Goal: Find specific page/section: Find specific page/section

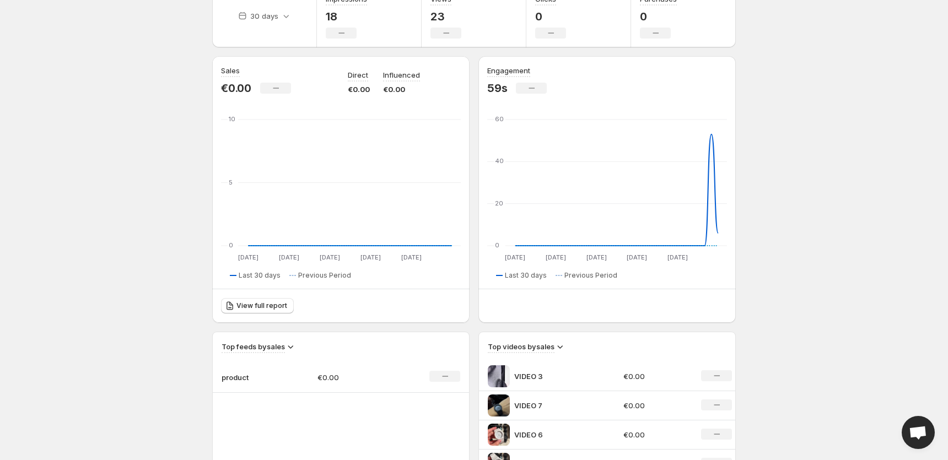
scroll to position [383, 0]
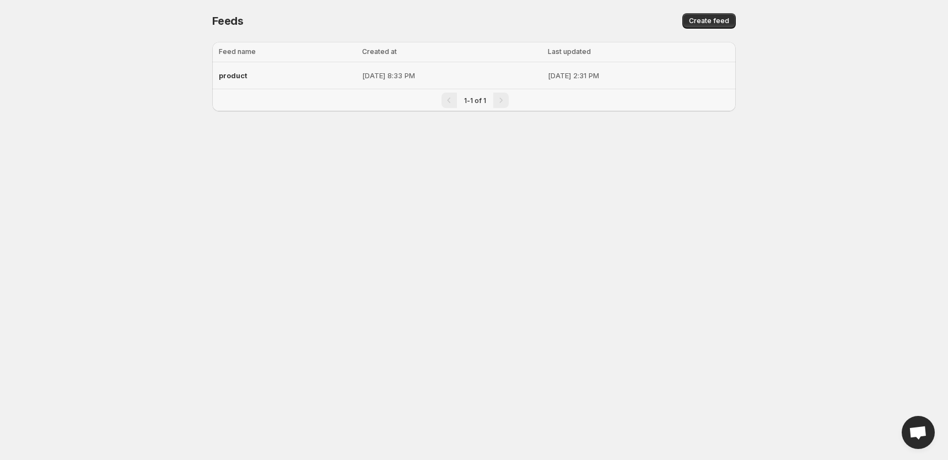
click at [269, 69] on div "product" at bounding box center [287, 76] width 137 height 20
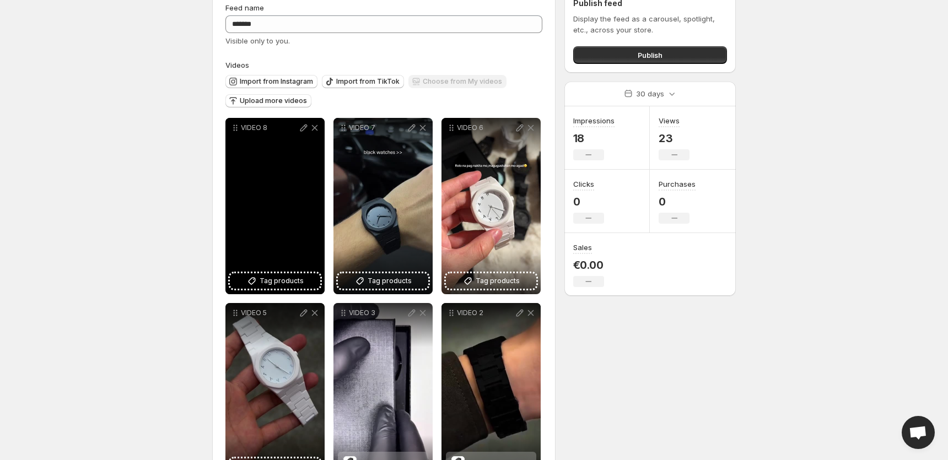
scroll to position [64, 0]
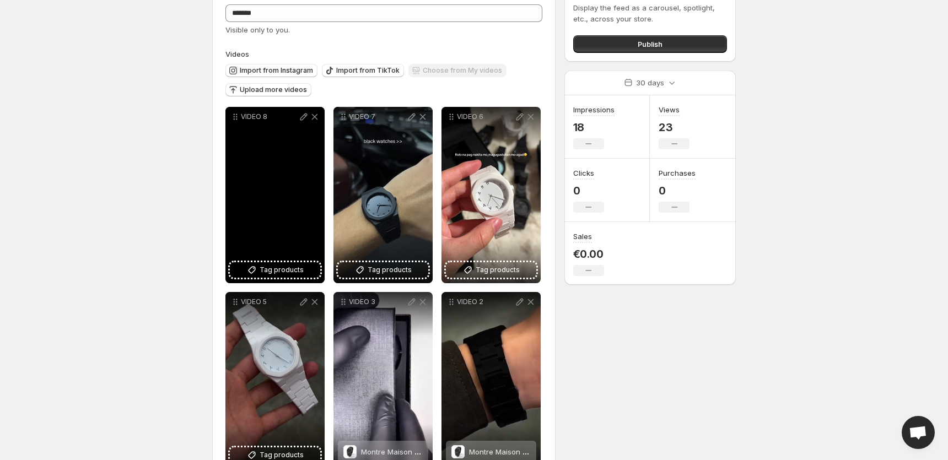
click at [250, 115] on p "VIDEO 8" at bounding box center [269, 116] width 57 height 9
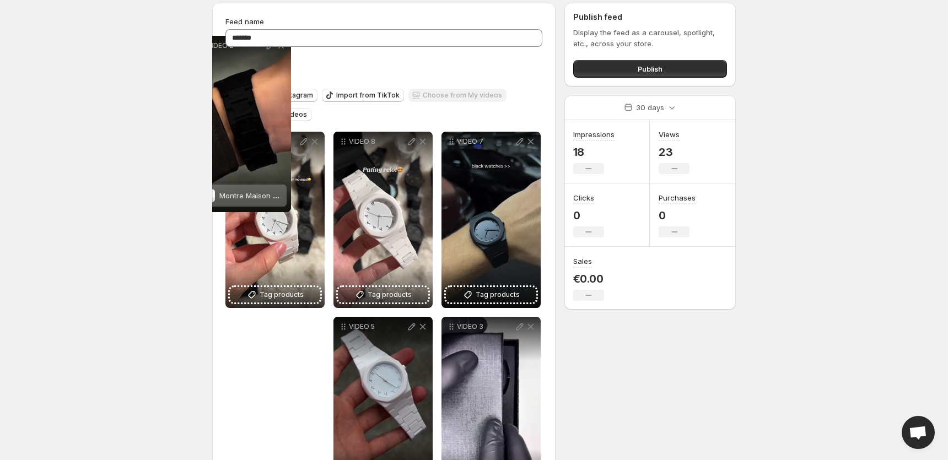
scroll to position [0, 0]
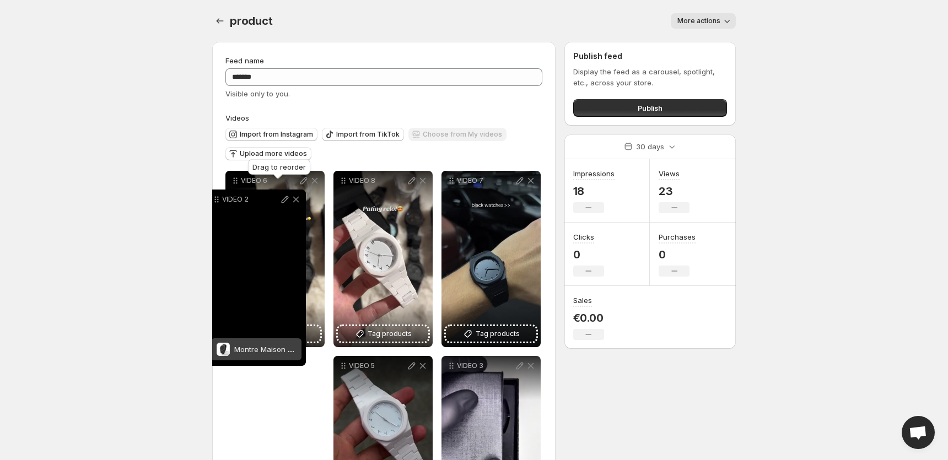
drag, startPoint x: 453, startPoint y: 181, endPoint x: 217, endPoint y: 190, distance: 236.2
click at [217, 194] on icon at bounding box center [216, 199] width 11 height 11
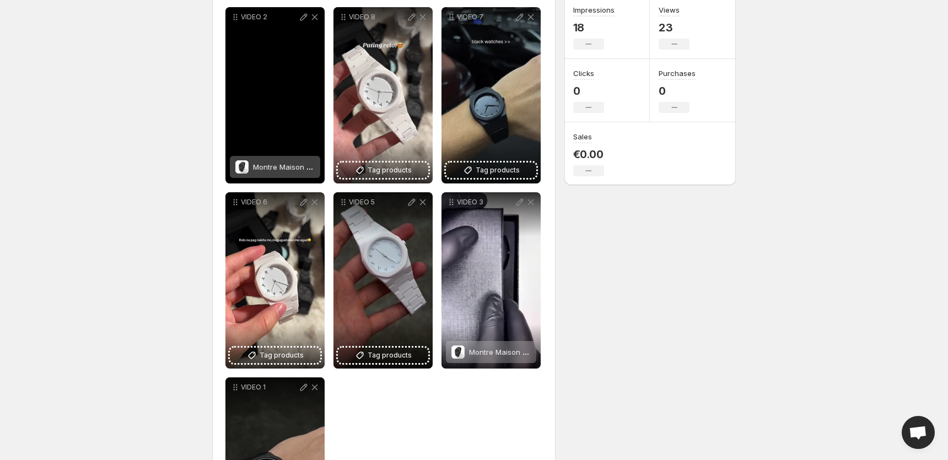
scroll to position [189, 0]
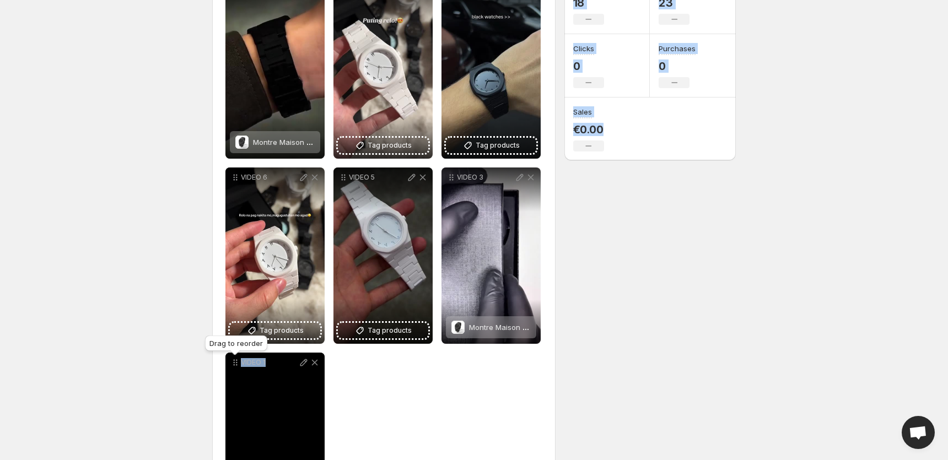
drag, startPoint x: 232, startPoint y: 357, endPoint x: 229, endPoint y: 374, distance: 18.0
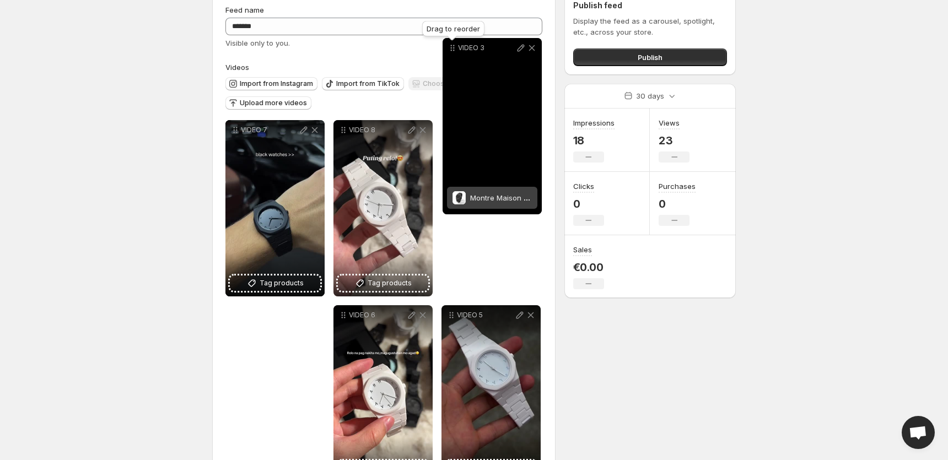
scroll to position [23, 0]
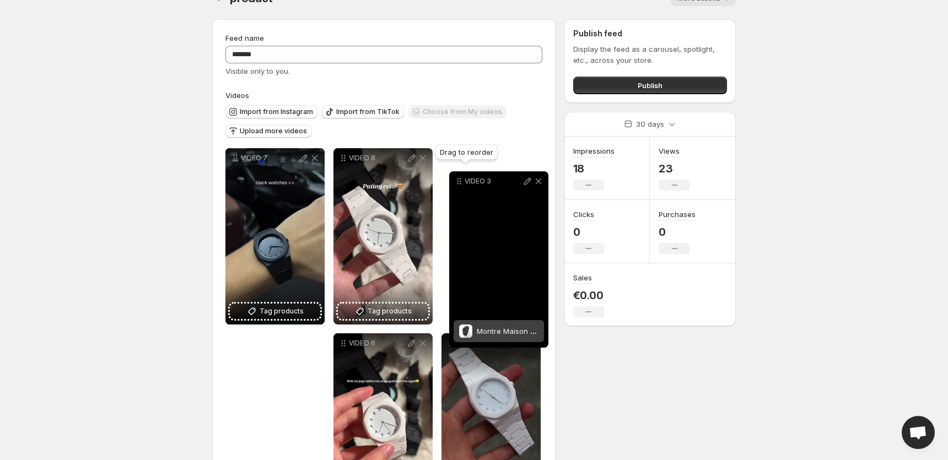
drag, startPoint x: 450, startPoint y: 179, endPoint x: 459, endPoint y: 182, distance: 9.8
click at [459, 183] on icon at bounding box center [459, 184] width 2 height 2
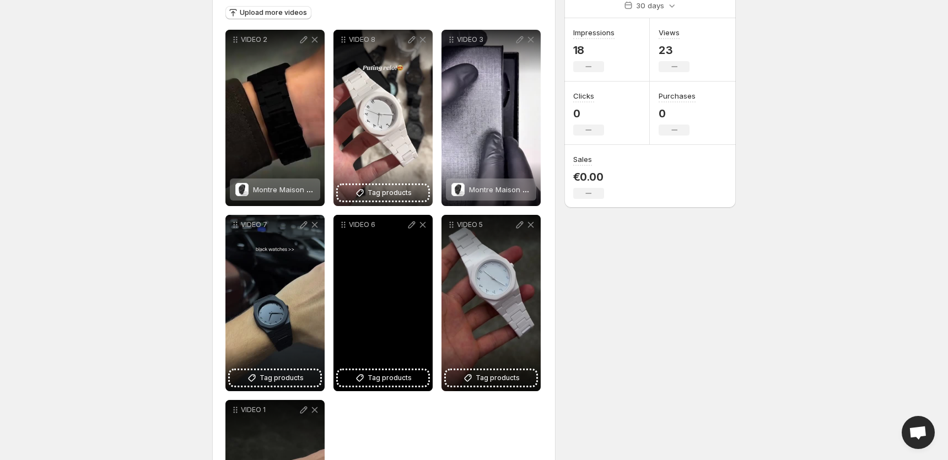
scroll to position [148, 0]
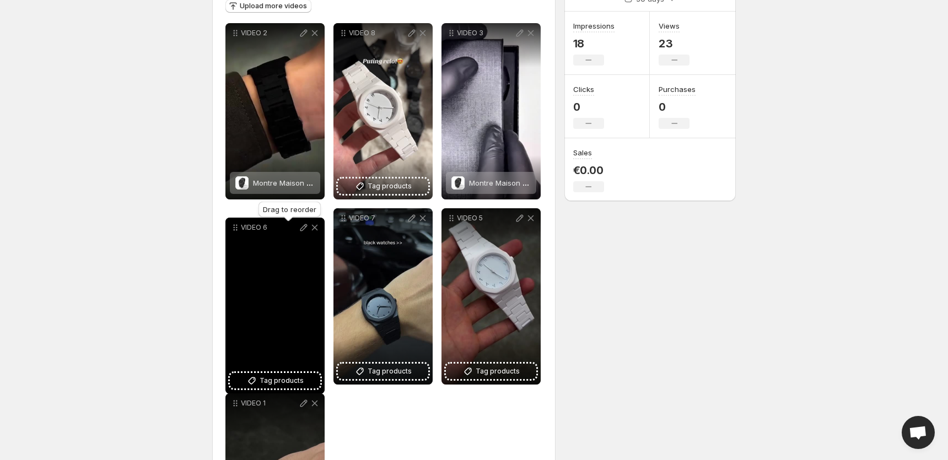
drag, startPoint x: 347, startPoint y: 220, endPoint x: 227, endPoint y: 226, distance: 120.3
click at [230, 226] on icon at bounding box center [235, 227] width 11 height 11
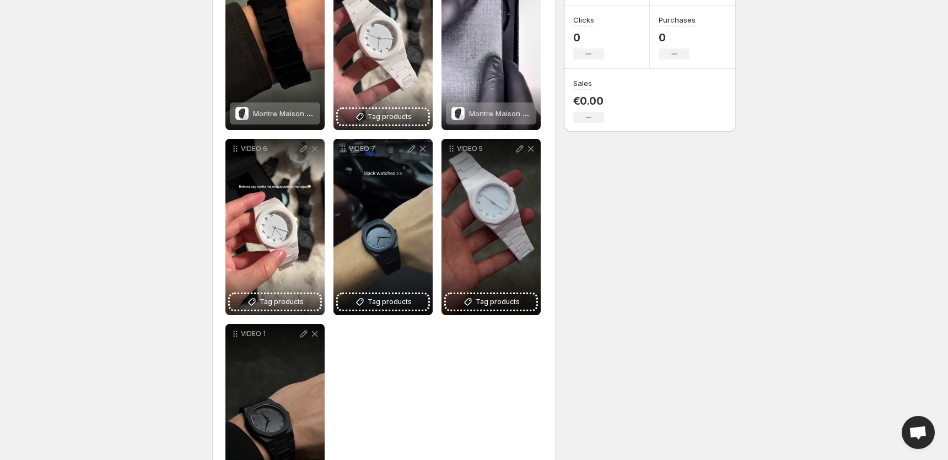
scroll to position [0, 0]
